Goal: Information Seeking & Learning: Learn about a topic

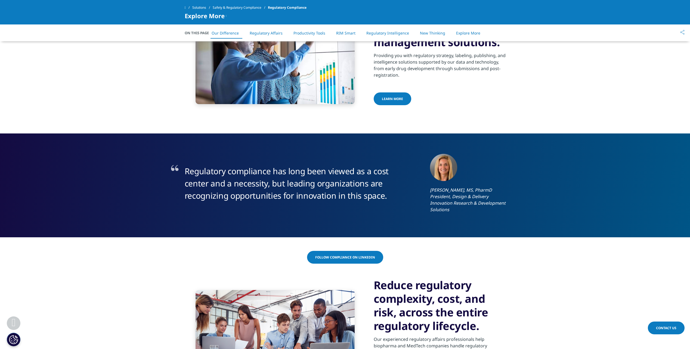
scroll to position [218, 0]
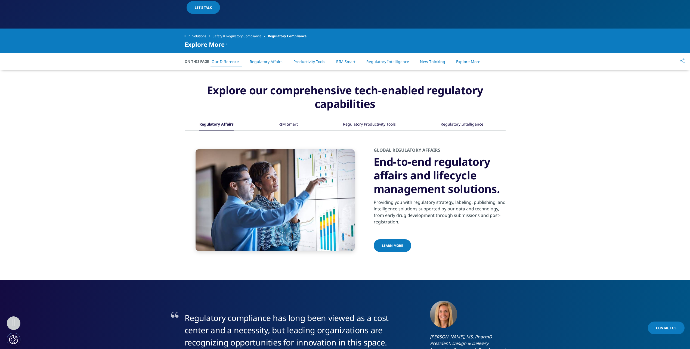
click at [295, 125] on div "RIM Smart" at bounding box center [288, 125] width 19 height 12
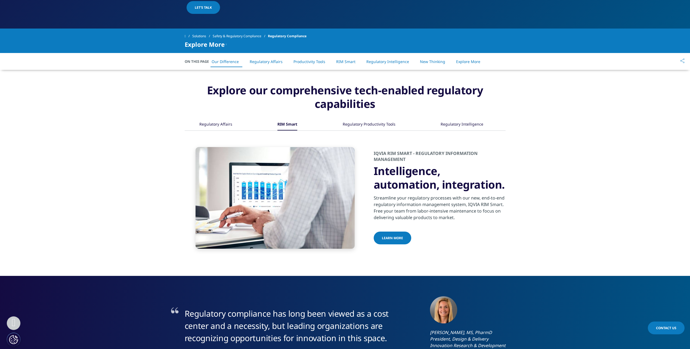
click at [367, 124] on div "Regulatory Productivity Tools" at bounding box center [369, 125] width 53 height 12
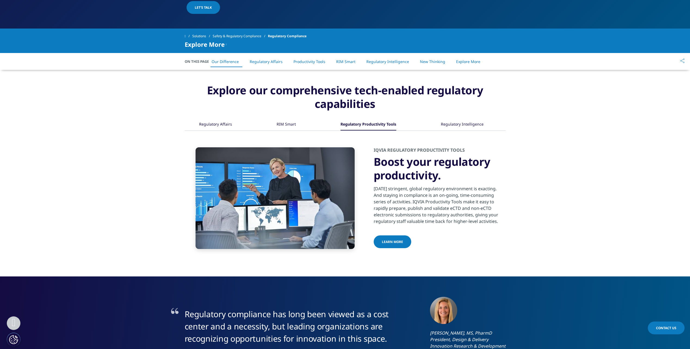
click at [432, 124] on div "Regulatory Affairs RIM Smart" at bounding box center [345, 125] width 321 height 12
click at [468, 124] on div "Regulatory Intelligence" at bounding box center [462, 125] width 43 height 12
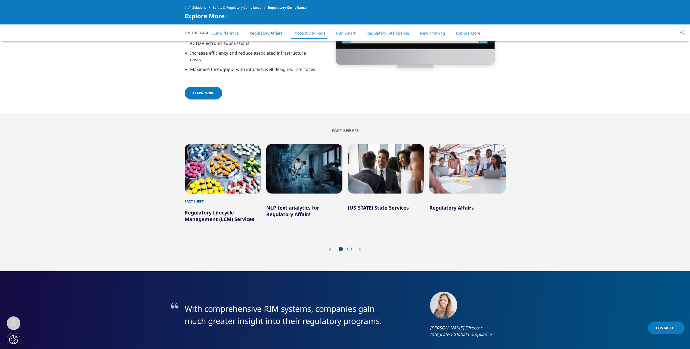
scroll to position [898, 0]
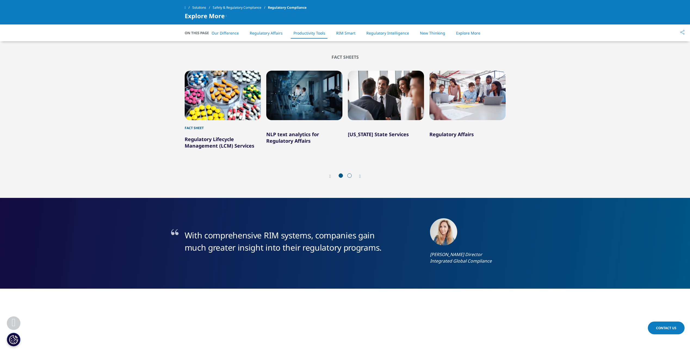
click at [669, 329] on span "Contact Us" at bounding box center [666, 328] width 20 height 5
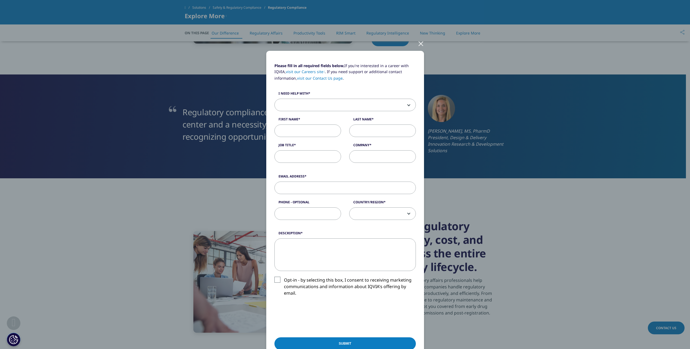
scroll to position [327, 0]
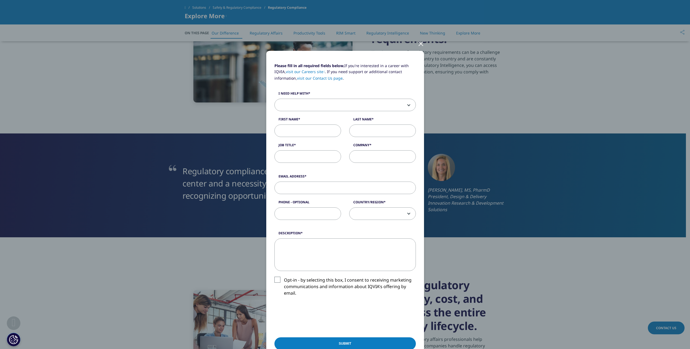
click at [420, 41] on div at bounding box center [421, 43] width 6 height 15
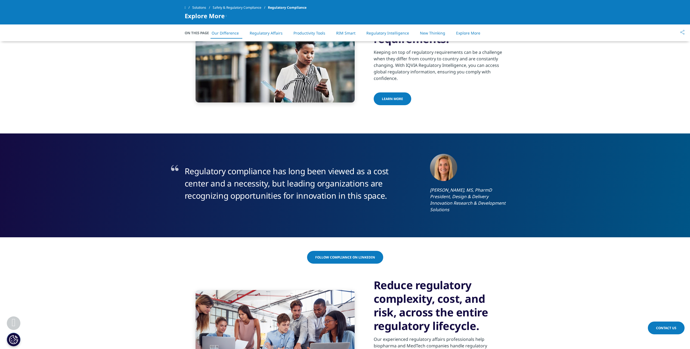
click at [202, 7] on link "Solutions" at bounding box center [202, 8] width 20 height 10
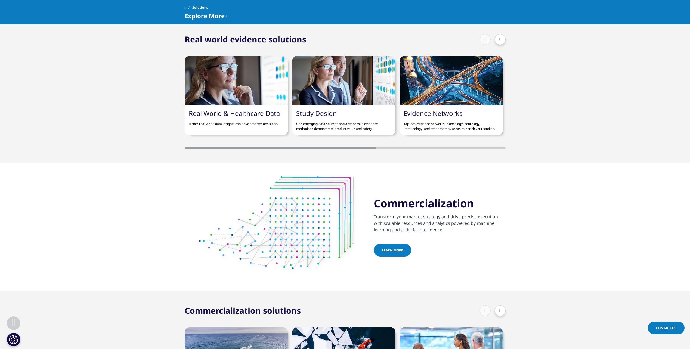
scroll to position [544, 0]
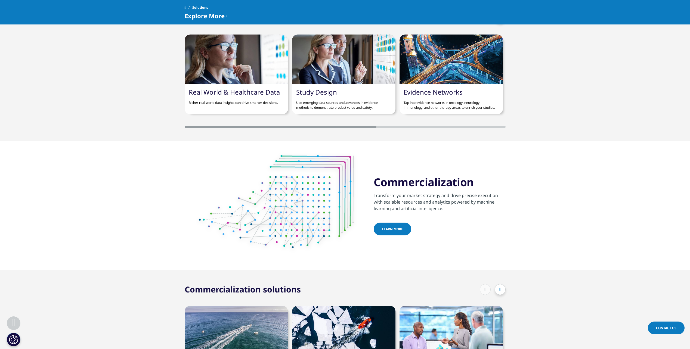
click at [353, 100] on p "Use emerging data sources and advances in evidence methods to demonstrate produ…" at bounding box center [343, 103] width 95 height 14
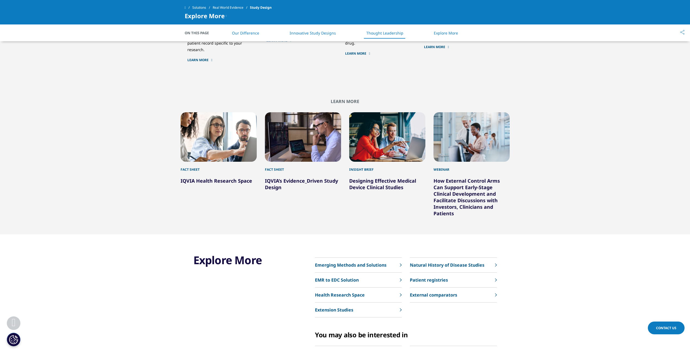
scroll to position [457, 0]
